Goal: Transaction & Acquisition: Purchase product/service

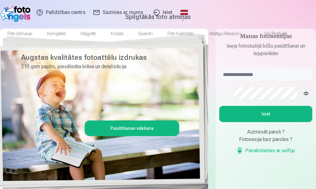
click at [178, 13] on link "Ieiet" at bounding box center [163, 12] width 30 height 25
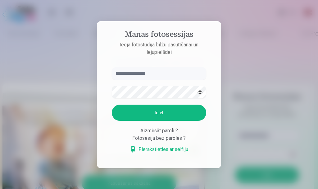
click at [157, 76] on input "text" at bounding box center [159, 73] width 94 height 12
type input "**********"
click at [145, 109] on button "Ieiet" at bounding box center [159, 112] width 94 height 16
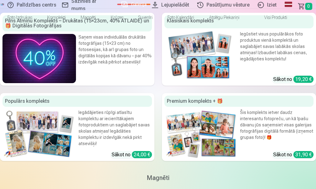
scroll to position [621, 0]
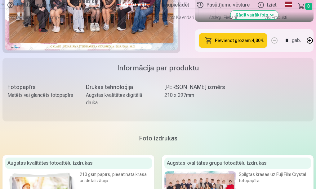
scroll to position [279, 0]
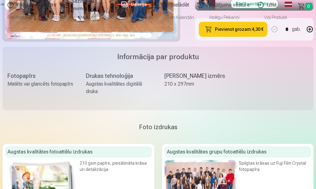
click at [218, 37] on button "Pievienot grozam : 4,30 €" at bounding box center [233, 29] width 69 height 15
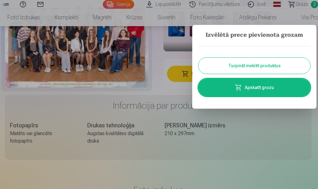
click at [235, 66] on button "Turpināt meklēt produktus" at bounding box center [254, 65] width 112 height 16
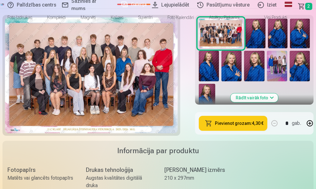
scroll to position [155, 0]
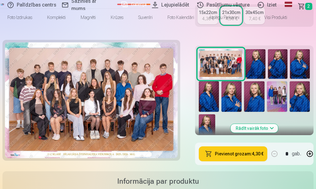
click at [267, 111] on img at bounding box center [277, 96] width 20 height 30
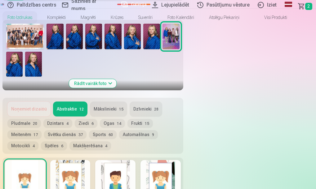
scroll to position [279, 0]
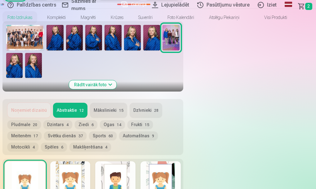
click at [127, 102] on button "Mākslinieki 15" at bounding box center [108, 109] width 37 height 15
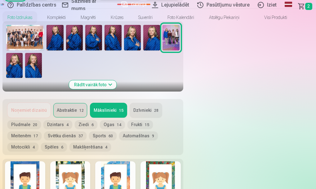
click at [117, 131] on button "Sports 60" at bounding box center [103, 135] width 28 height 9
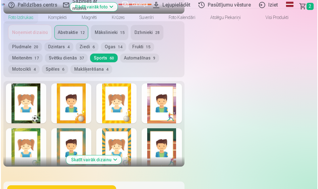
scroll to position [373, 0]
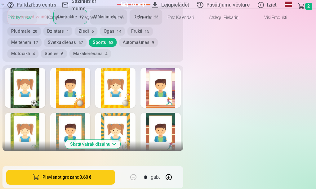
click at [115, 169] on button "Pievienot grozam : 3,60 €" at bounding box center [60, 176] width 109 height 15
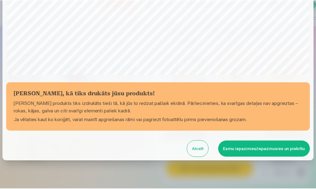
scroll to position [179, 0]
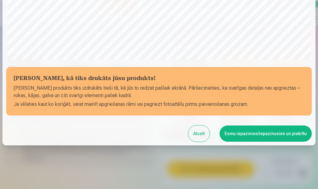
click at [229, 134] on button "Esmu iepazinies/iepazinusies un piekrītu" at bounding box center [266, 133] width 92 height 16
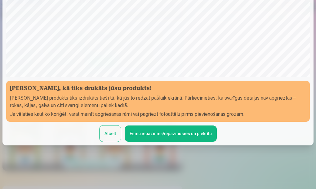
scroll to position [178, 0]
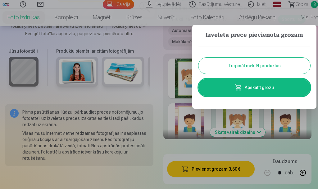
click at [259, 66] on button "Turpināt meklēt produktus" at bounding box center [254, 65] width 112 height 16
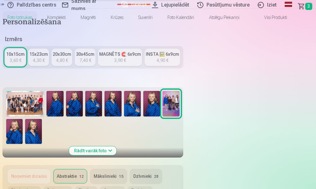
scroll to position [124, 0]
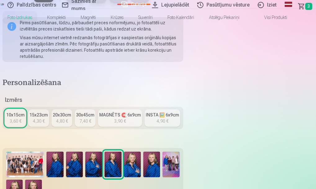
scroll to position [186, 0]
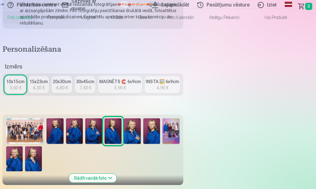
click at [160, 122] on img at bounding box center [151, 130] width 17 height 25
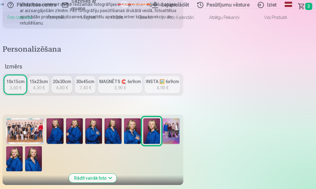
click at [23, 146] on img at bounding box center [14, 158] width 16 height 25
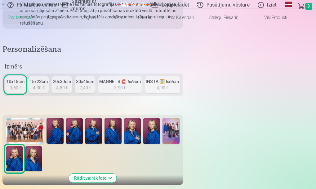
click at [23, 146] on img at bounding box center [14, 158] width 16 height 25
click at [42, 146] on img at bounding box center [33, 158] width 16 height 25
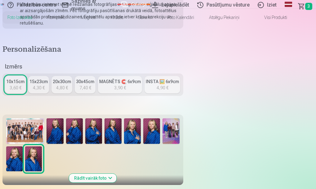
click at [121, 118] on img at bounding box center [113, 130] width 17 height 25
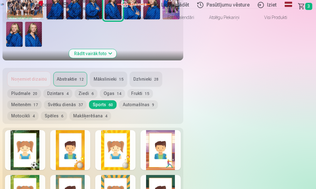
scroll to position [279, 0]
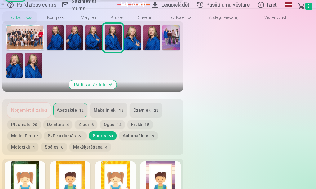
click at [127, 102] on button "Mākslinieki 15" at bounding box center [108, 109] width 37 height 15
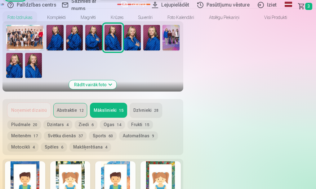
click at [127, 102] on button "Mākslinieki 15" at bounding box center [108, 109] width 37 height 15
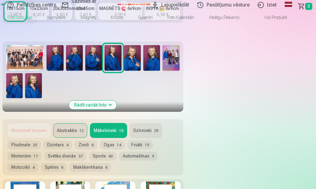
scroll to position [248, 0]
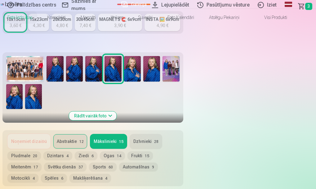
click at [162, 134] on button "Dzīvnieki 28" at bounding box center [146, 141] width 33 height 15
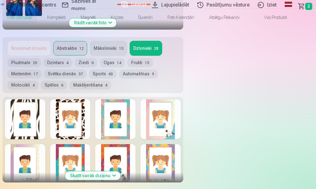
scroll to position [342, 0]
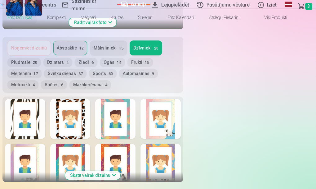
click at [120, 170] on button "Skatīt vairāk dizainu" at bounding box center [92, 174] width 55 height 9
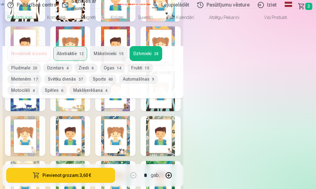
scroll to position [466, 0]
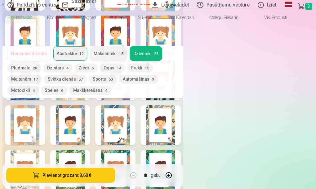
click at [136, 100] on div at bounding box center [115, 80] width 40 height 40
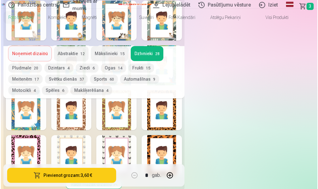
scroll to position [559, 0]
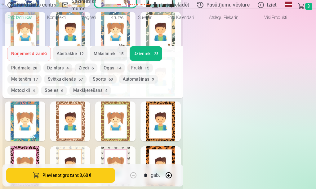
click at [45, 96] on div at bounding box center [25, 77] width 40 height 40
click at [115, 172] on button "Pievienot grozam : 3,60 €" at bounding box center [60, 174] width 109 height 15
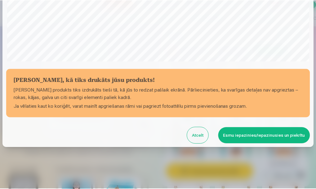
scroll to position [179, 0]
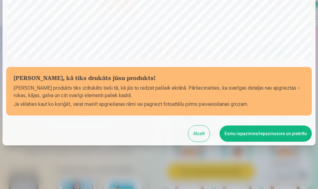
click at [233, 134] on button "Esmu iepazinies/iepazinusies un piekrītu" at bounding box center [266, 133] width 92 height 16
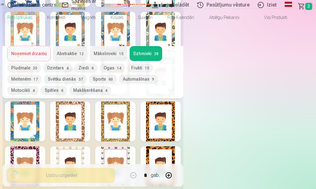
scroll to position [178, 0]
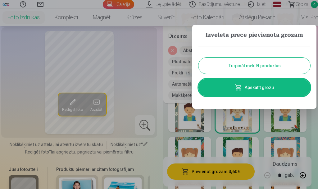
click at [237, 88] on span at bounding box center [238, 87] width 7 height 7
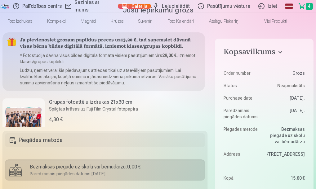
scroll to position [31, 0]
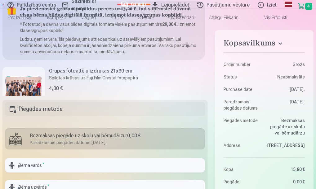
click at [98, 75] on h6 "Grupas fotoattēlu izdrukas 21x30 cm" at bounding box center [93, 70] width 89 height 7
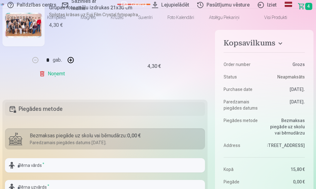
scroll to position [62, 0]
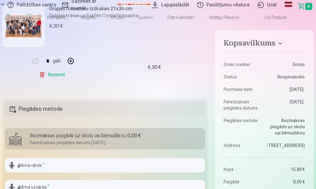
click at [67, 81] on link "Noņemt" at bounding box center [53, 74] width 28 height 12
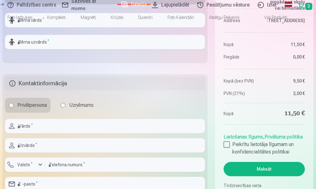
scroll to position [155, 0]
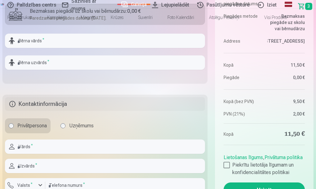
click at [39, 15] on div "Bezmaksas piegāde uz skolu vai bērnudārzu : 0,00 €" at bounding box center [116, 10] width 172 height 7
click at [70, 48] on input "text" at bounding box center [105, 41] width 200 height 14
type input "*****"
click at [55, 70] on input "text" at bounding box center [105, 62] width 200 height 14
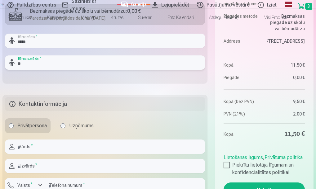
type input "*"
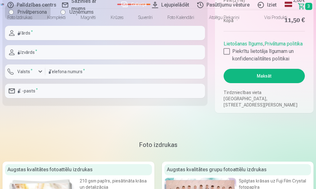
scroll to position [279, 0]
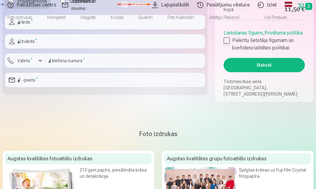
type input "**********"
click at [226, 43] on div at bounding box center [227, 40] width 6 height 6
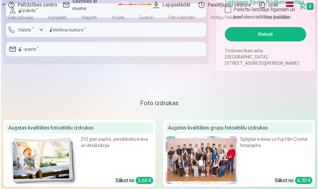
scroll to position [311, 0]
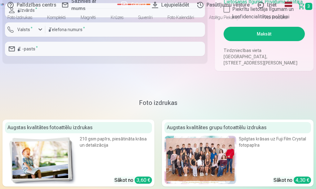
click at [241, 41] on button "Maksāt" at bounding box center [264, 34] width 81 height 14
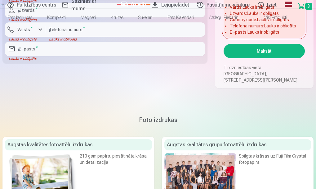
type input "****"
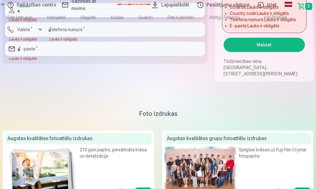
click at [149, 17] on input "text" at bounding box center [105, 10] width 200 height 14
click at [150, 17] on input "text" at bounding box center [105, 10] width 200 height 14
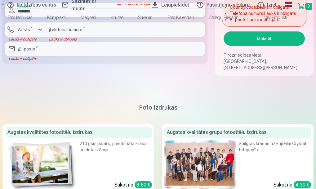
type input "********"
click at [44, 33] on div "button" at bounding box center [40, 29] width 7 height 7
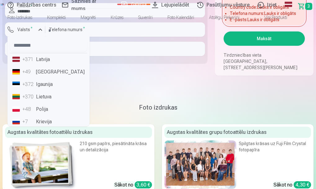
click at [46, 66] on li "+371 Latvija" at bounding box center [48, 59] width 77 height 12
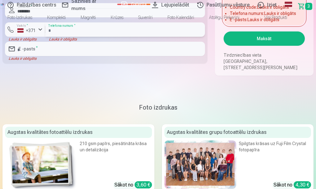
click at [87, 37] on input "number" at bounding box center [125, 29] width 160 height 14
type input "********"
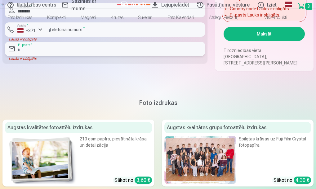
click at [148, 56] on input "email" at bounding box center [105, 49] width 200 height 14
type input "**********"
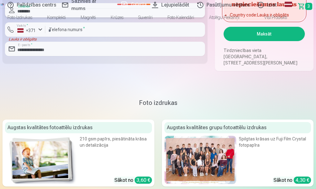
click at [147, 17] on input "********" at bounding box center [105, 10] width 200 height 14
type input "*"
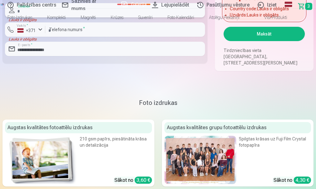
type input "*"
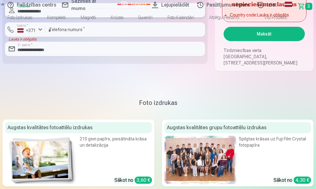
type input "**********"
click at [231, 41] on button "Maksāt" at bounding box center [264, 34] width 81 height 14
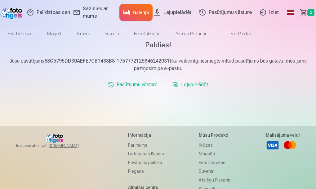
click at [261, 12] on link "Iziet" at bounding box center [270, 12] width 27 height 25
